Goal: Information Seeking & Learning: Learn about a topic

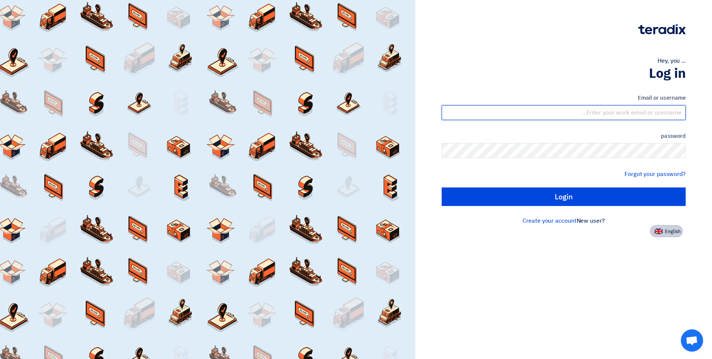
type input "[EMAIL_ADDRESS][DOMAIN_NAME]"
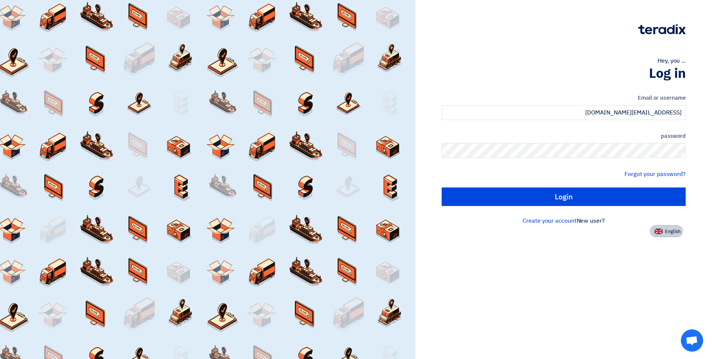
click at [671, 233] on font "English" at bounding box center [673, 231] width 16 height 7
type input "Sign in"
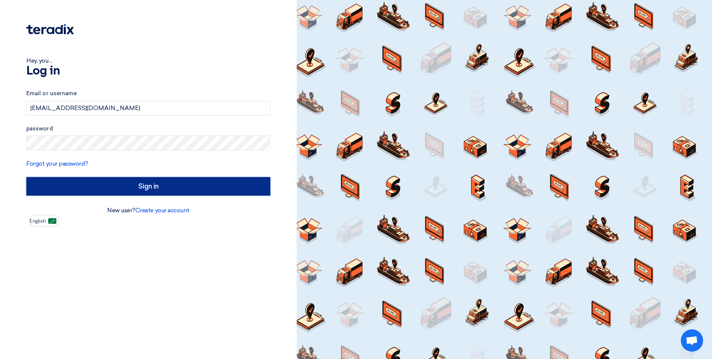
click at [156, 187] on input "Sign in" at bounding box center [148, 186] width 244 height 19
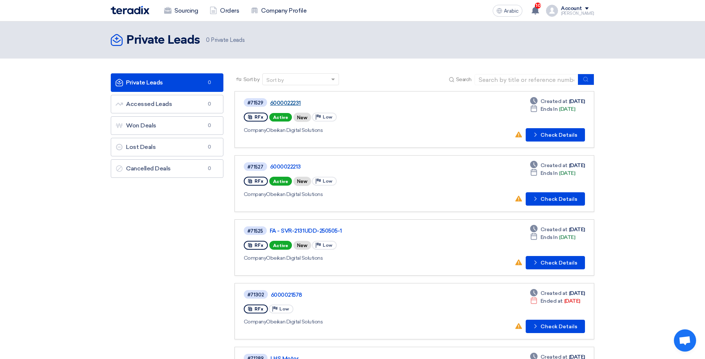
click at [282, 103] on font "6000022231" at bounding box center [285, 103] width 31 height 7
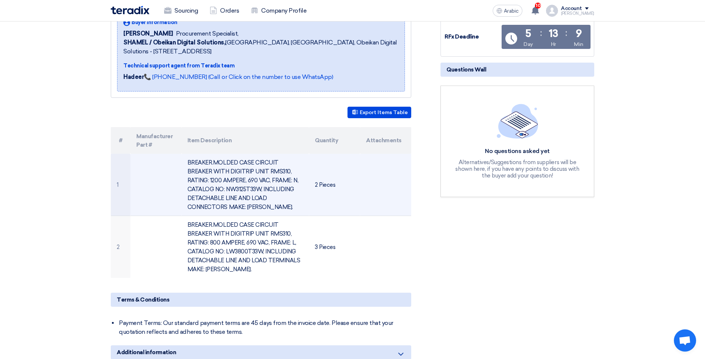
scroll to position [111, 0]
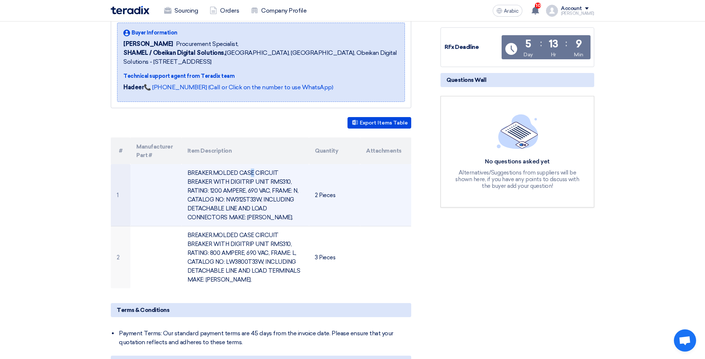
drag, startPoint x: 189, startPoint y: 173, endPoint x: 196, endPoint y: 175, distance: 6.9
click at [196, 175] on font "BREAKER.MOLDED CASE CIRCUIT BREAKER WITH DIGITRIP UNIT RMS310, RATING: 1200 AMP…" at bounding box center [243, 195] width 111 height 51
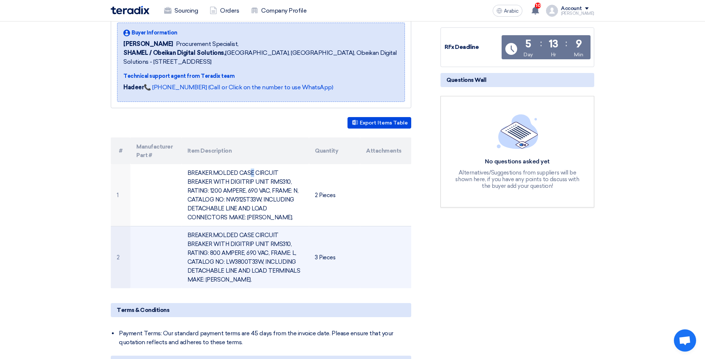
drag, startPoint x: 188, startPoint y: 171, endPoint x: 352, endPoint y: 268, distance: 190.4
click at [357, 272] on tbody "1 BREAKER.MOLDED CASE CIRCUIT BREAKER WITH DIGITRIP UNIT RMS310, RATING: 1200 A…" at bounding box center [261, 226] width 301 height 125
drag, startPoint x: 117, startPoint y: 192, endPoint x: 339, endPoint y: 255, distance: 231.5
click at [339, 255] on tbody "1 BREAKER.MOLDED CASE CIRCUIT BREAKER WITH DIGITRIP UNIT RMS310, RATING: 1200 A…" at bounding box center [261, 226] width 301 height 125
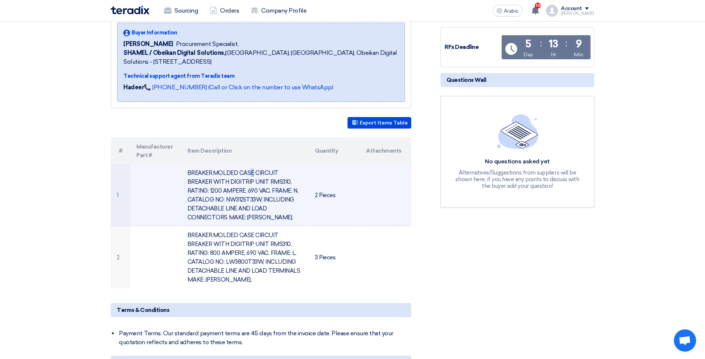
copy tbody "1 BREAKER.MOLDED CASE CIRCUIT BREAKER WITH DIGITRIP UNIT RMS310, RATING: 1200 A…"
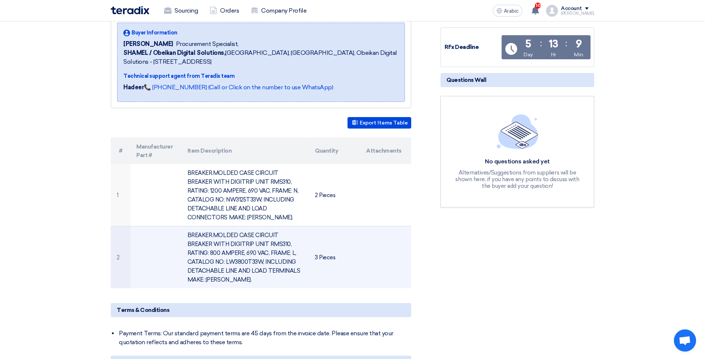
click at [379, 274] on td at bounding box center [385, 257] width 51 height 62
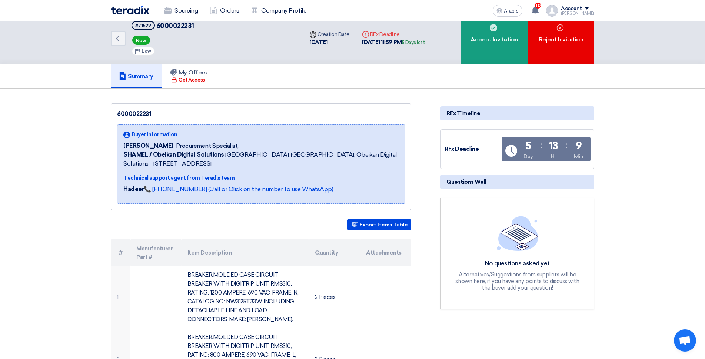
scroll to position [0, 0]
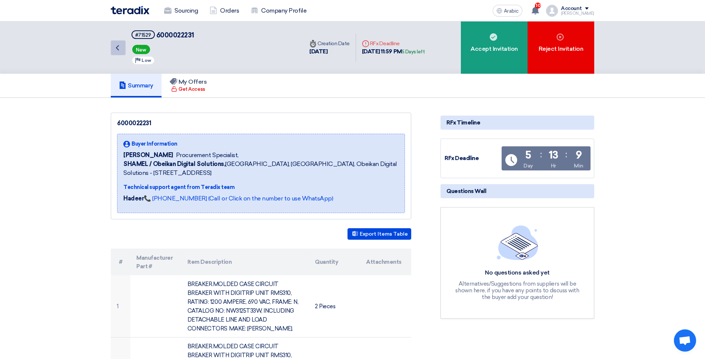
click at [115, 45] on icon "Back" at bounding box center [117, 47] width 9 height 9
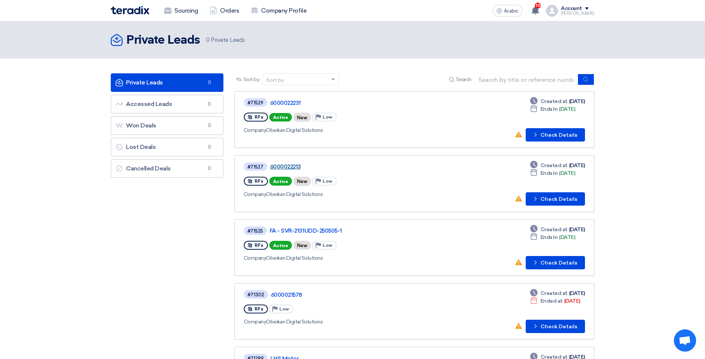
click at [291, 168] on font "6000022213" at bounding box center [285, 166] width 31 height 7
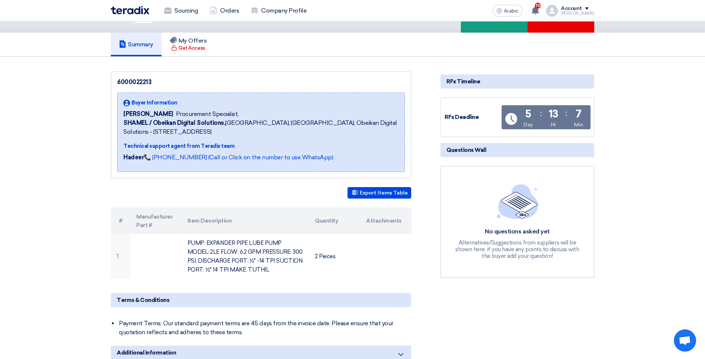
scroll to position [111, 0]
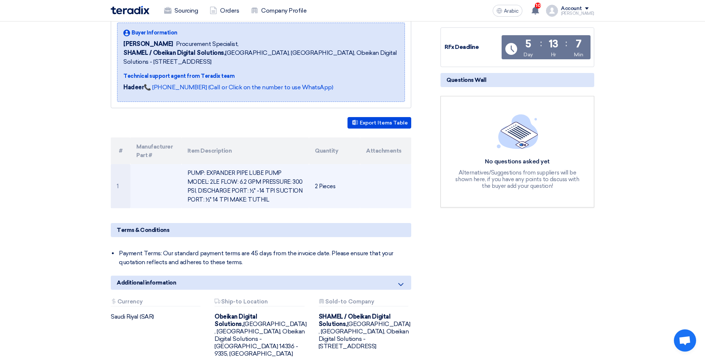
drag, startPoint x: 117, startPoint y: 186, endPoint x: 342, endPoint y: 195, distance: 224.8
click at [342, 195] on tr "1 PUMP: EXPANDER PIPE LUBE PUMP MODEL: 2LE FLOW: 6.2 GPM PRESSURE: 300 PSI, DIS…" at bounding box center [261, 186] width 301 height 44
copy tr "1 PUMP: EXPANDER PIPE LUBE PUMP MODEL: 2LE FLOW: 6.2 GPM PRESSURE: 300 PSI, DIS…"
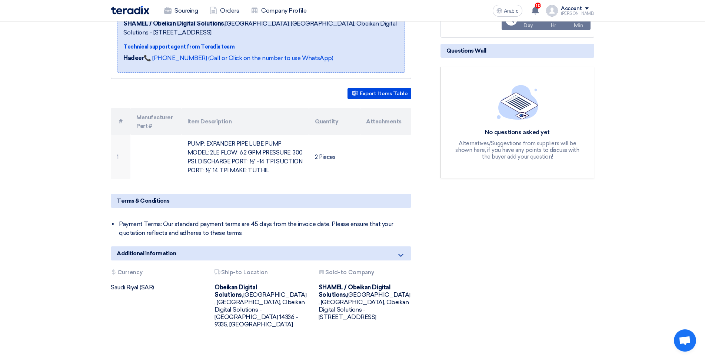
scroll to position [185, 0]
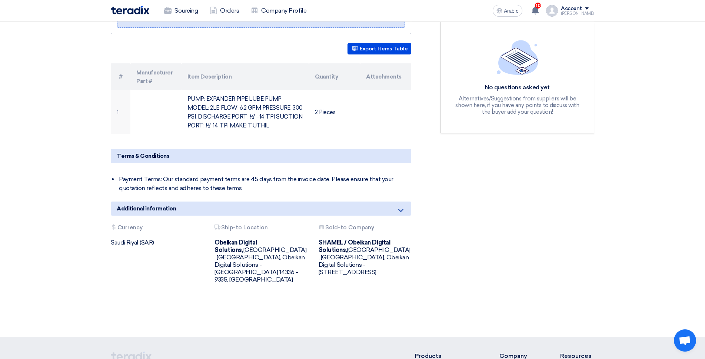
click at [277, 140] on div "6000022213 Buyer Information [PERSON_NAME] Procurement Specialist, SHAMEL / Obe…" at bounding box center [270, 114] width 330 height 374
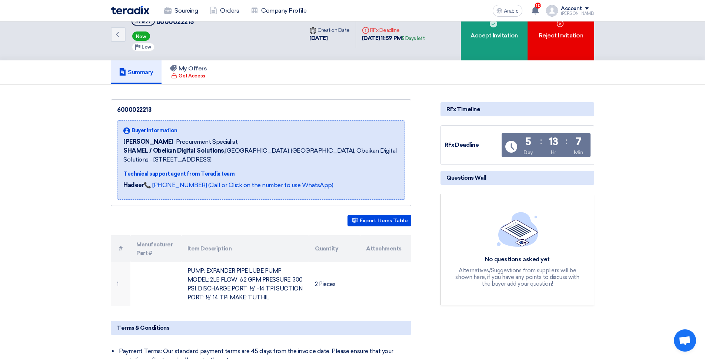
scroll to position [0, 0]
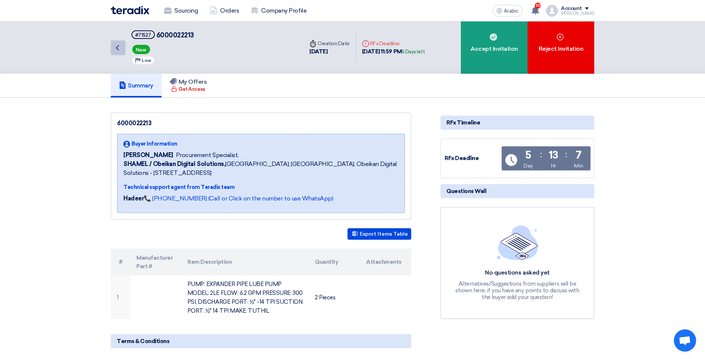
click at [113, 44] on icon "Back" at bounding box center [117, 47] width 9 height 9
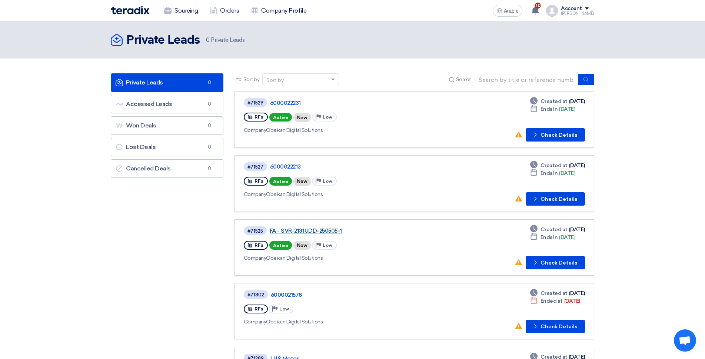
click at [319, 231] on font "FA - SVR-2131UDD-250505-1" at bounding box center [306, 231] width 72 height 7
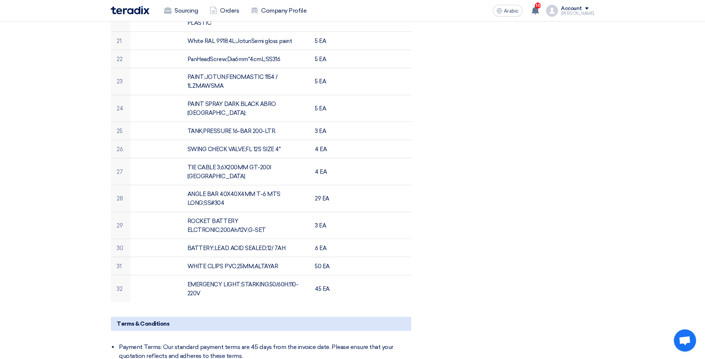
scroll to position [683, 0]
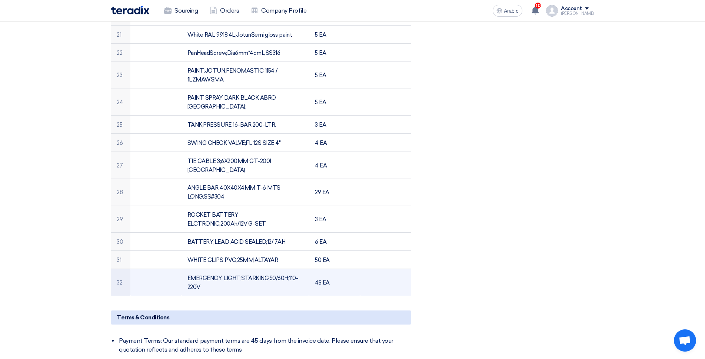
drag, startPoint x: 117, startPoint y: 99, endPoint x: 333, endPoint y: 259, distance: 268.9
copy tbody "1 DISTILLED BATTERY WATER. 800 EA 2 FREON R 404 A (SYLINDER=10.9 KG) 20 EA 3 PA…"
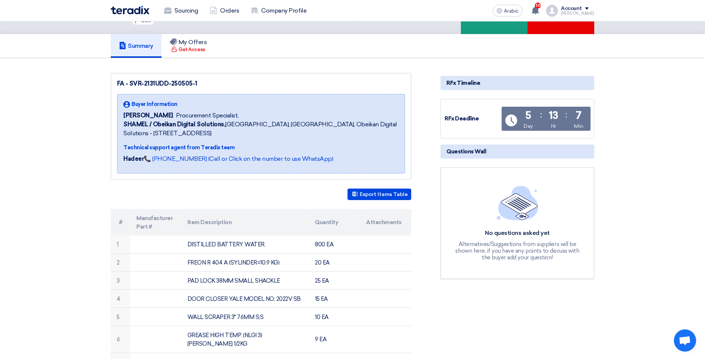
scroll to position [0, 0]
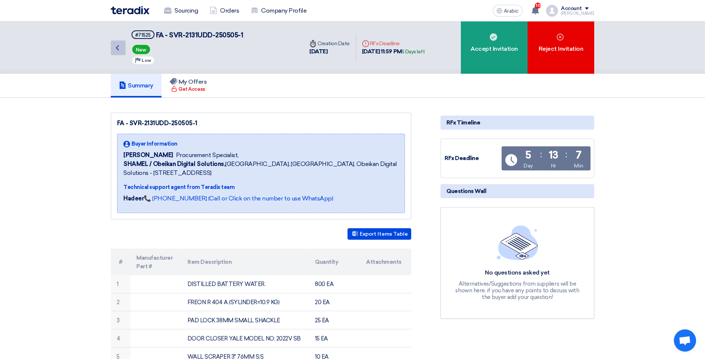
click at [115, 47] on icon "Back" at bounding box center [117, 47] width 9 height 9
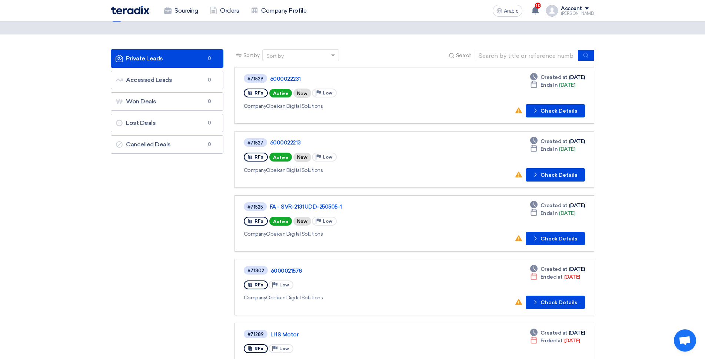
scroll to position [37, 0]
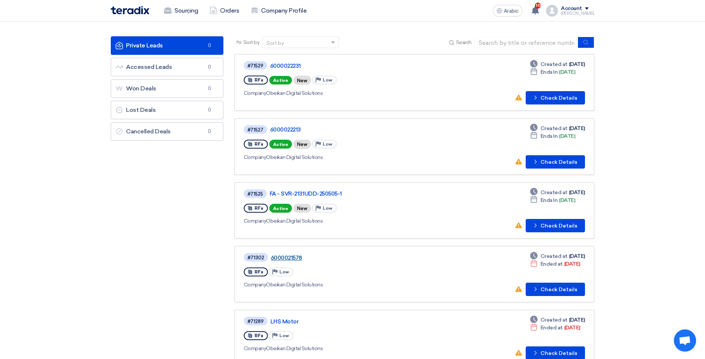
click at [285, 257] on font "6000021578" at bounding box center [286, 258] width 31 height 7
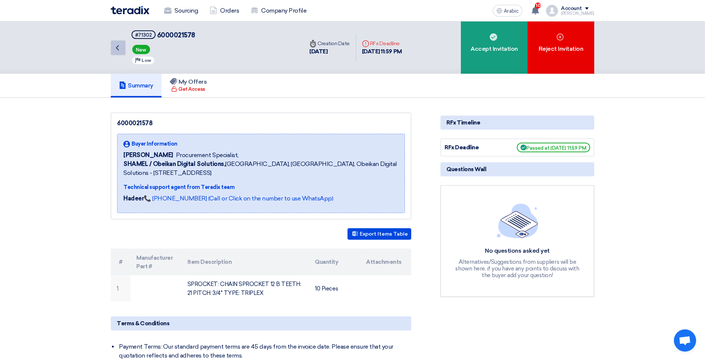
click at [118, 46] on use at bounding box center [117, 47] width 3 height 5
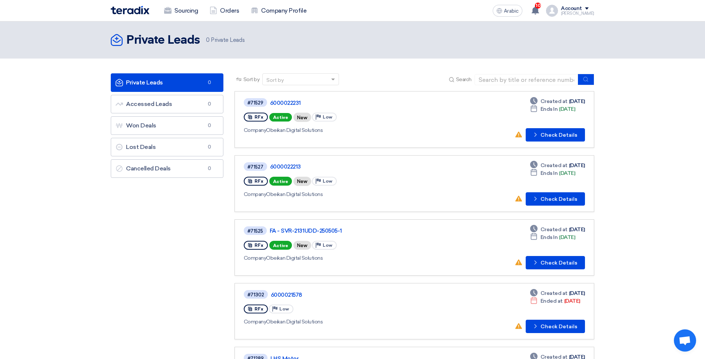
click at [591, 7] on div "Account" at bounding box center [577, 9] width 33 height 6
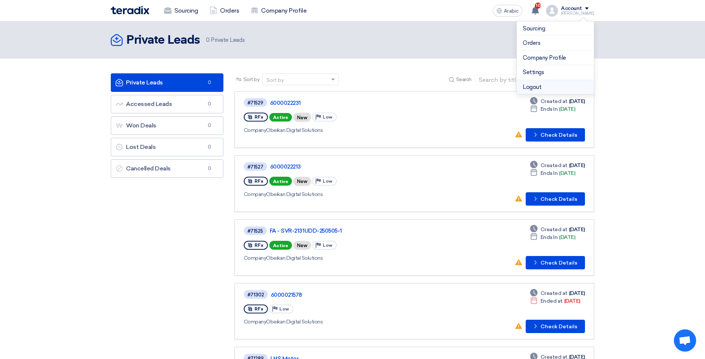
click at [536, 90] on font "Logout" at bounding box center [532, 87] width 19 height 7
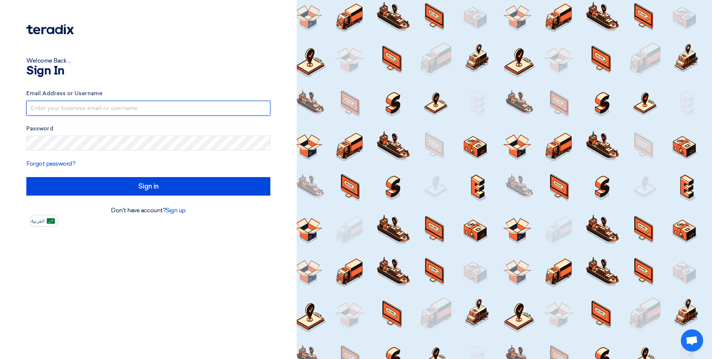
type input "[EMAIL_ADDRESS][DOMAIN_NAME]"
